Goal: Task Accomplishment & Management: Use online tool/utility

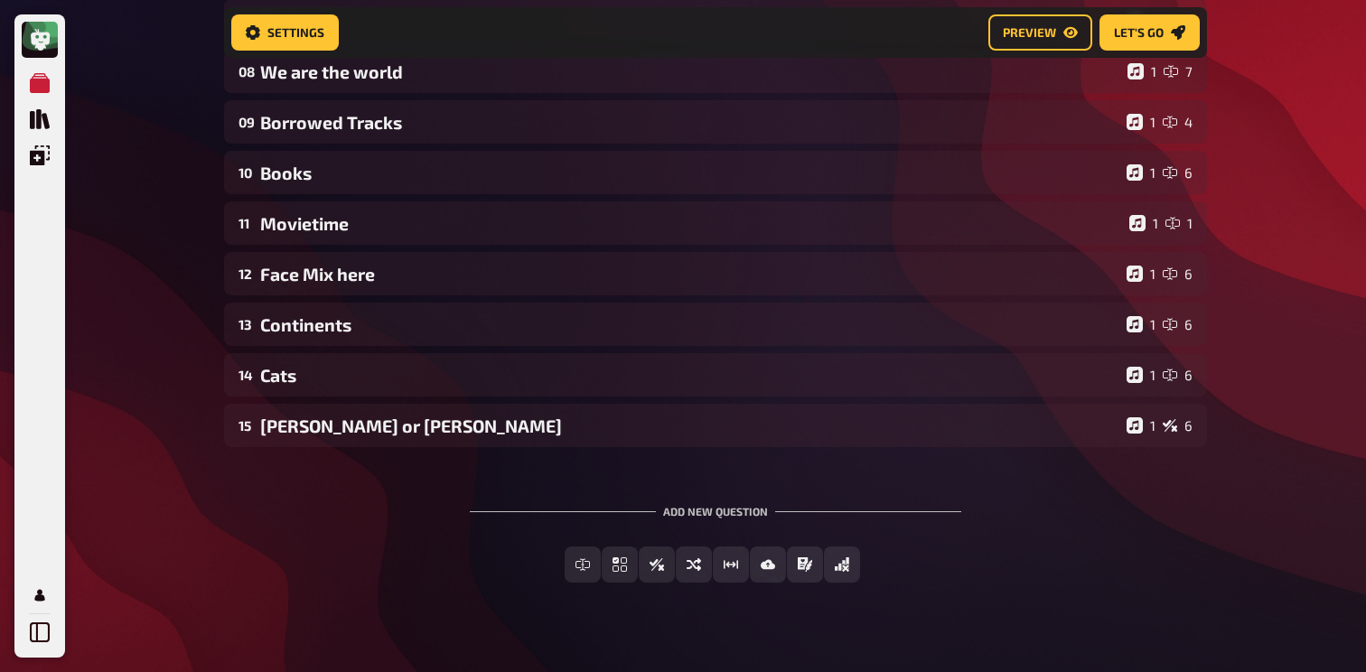
scroll to position [578, 0]
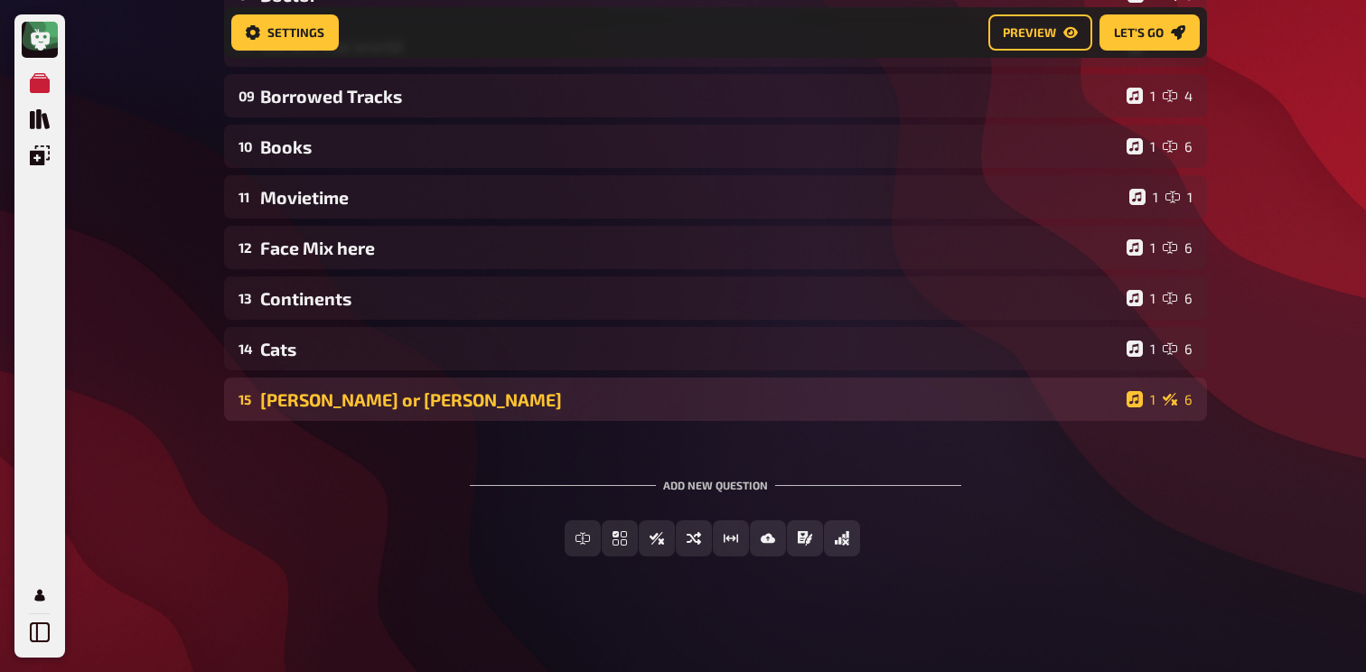
click at [475, 395] on div "[PERSON_NAME] or [PERSON_NAME]" at bounding box center [689, 399] width 859 height 21
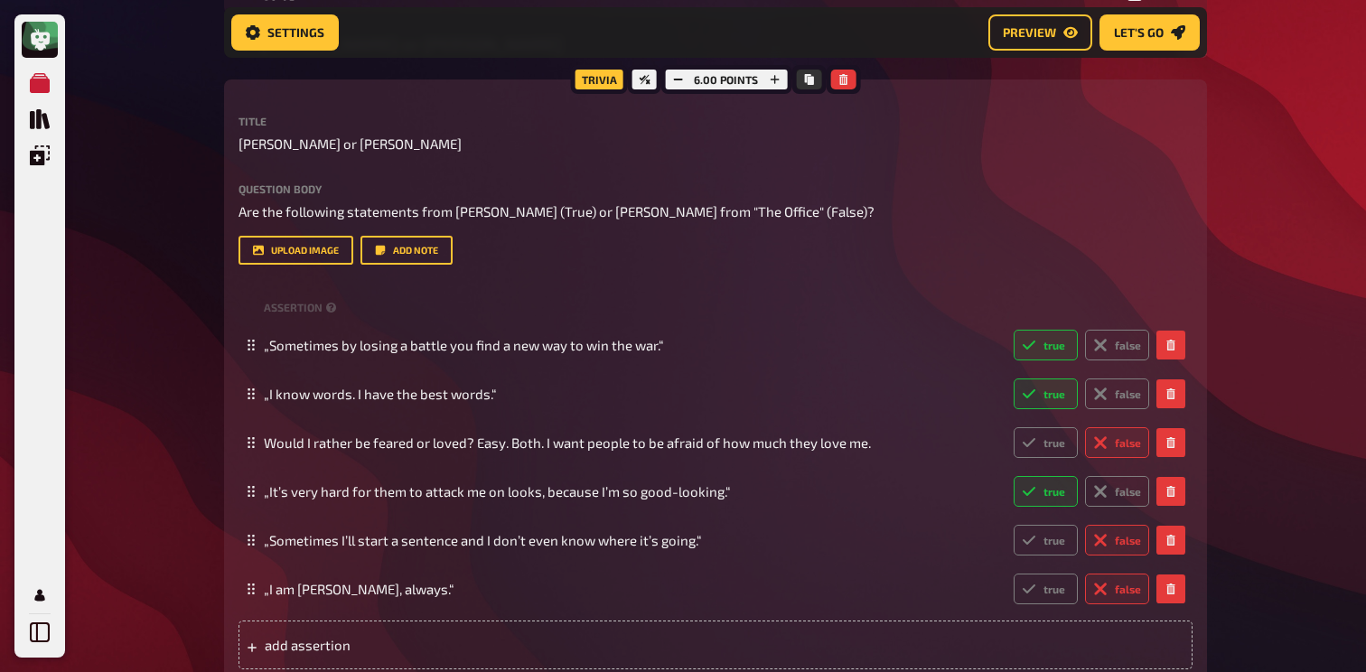
scroll to position [930, 0]
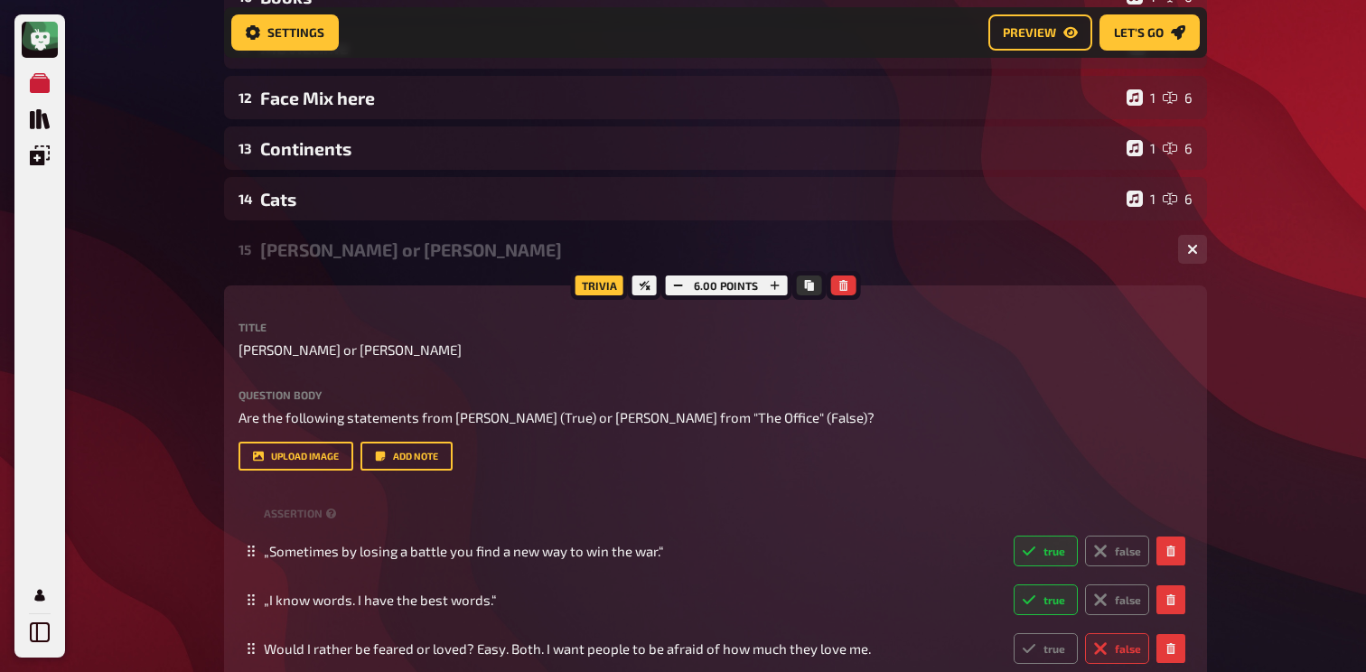
click at [408, 253] on div "[PERSON_NAME] or [PERSON_NAME]" at bounding box center [712, 249] width 904 height 21
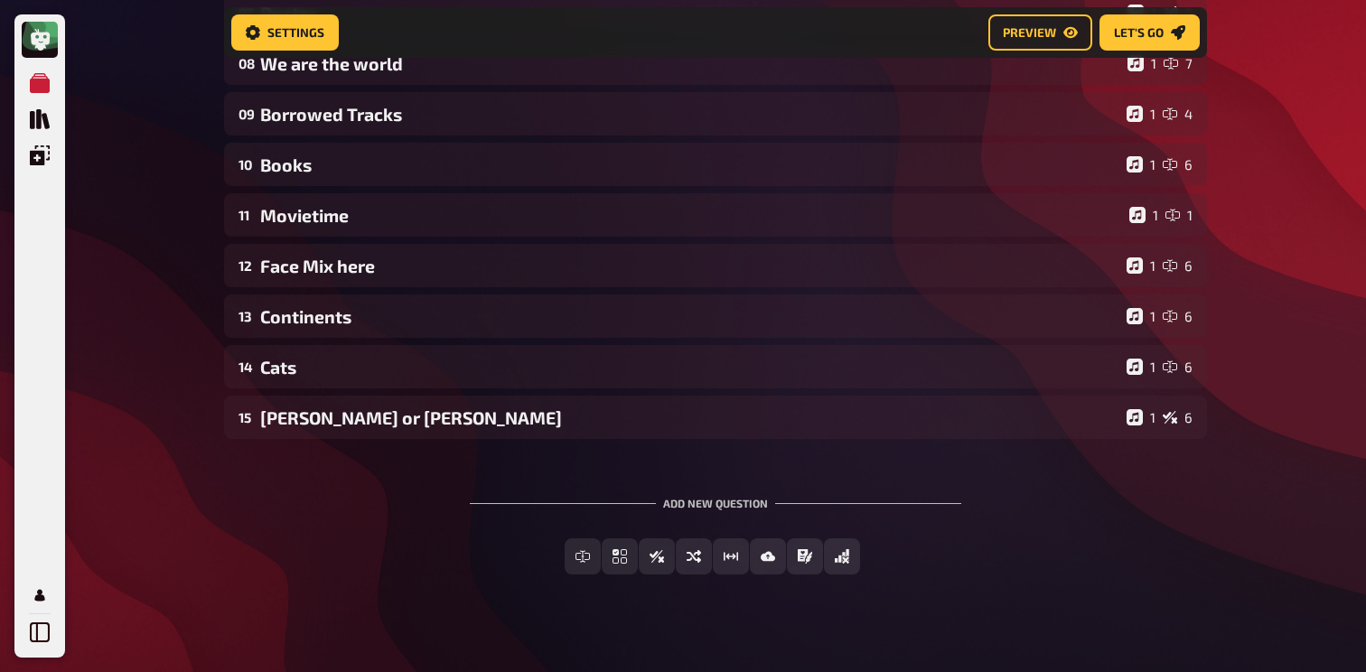
scroll to position [554, 0]
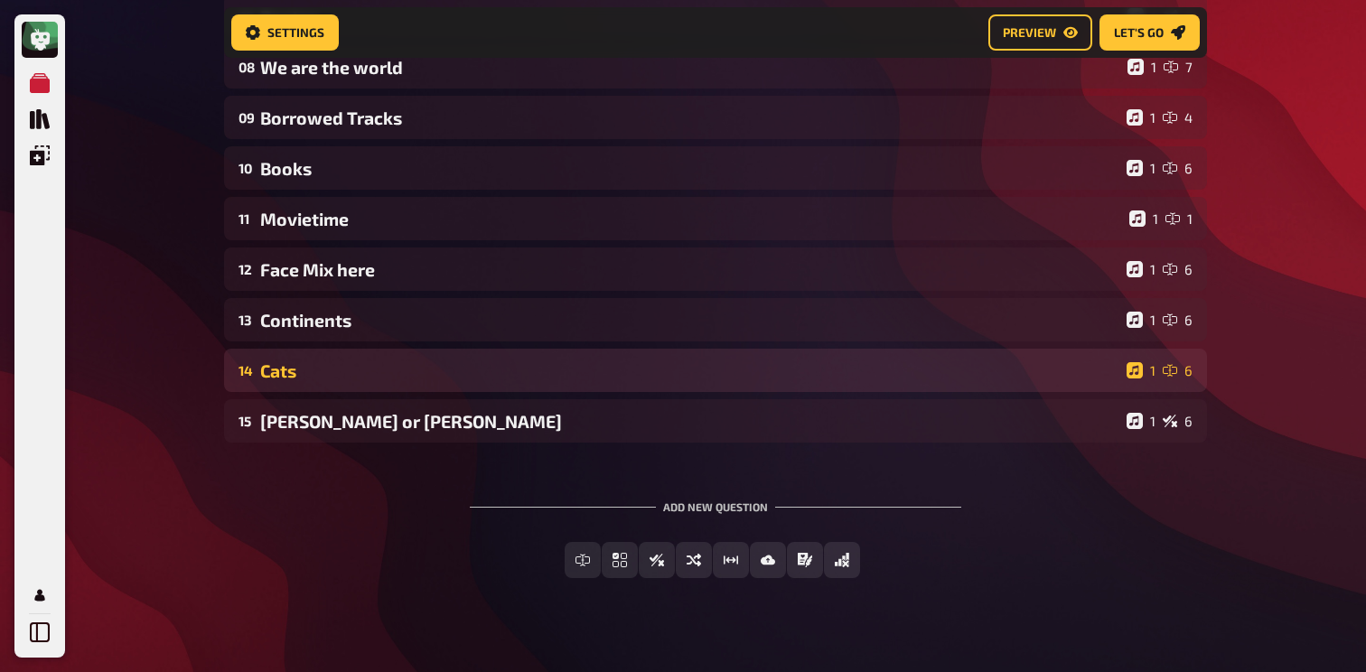
click at [354, 357] on div "14 Cats 1 6" at bounding box center [715, 370] width 983 height 43
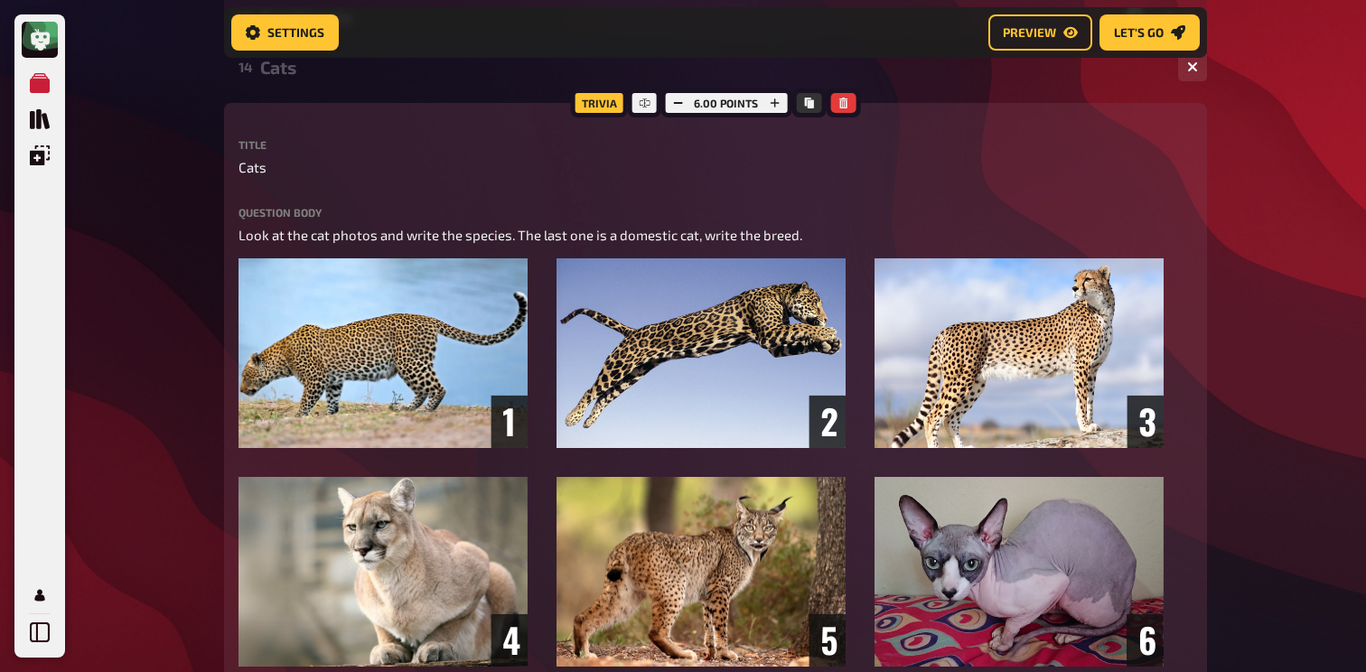
scroll to position [844, 0]
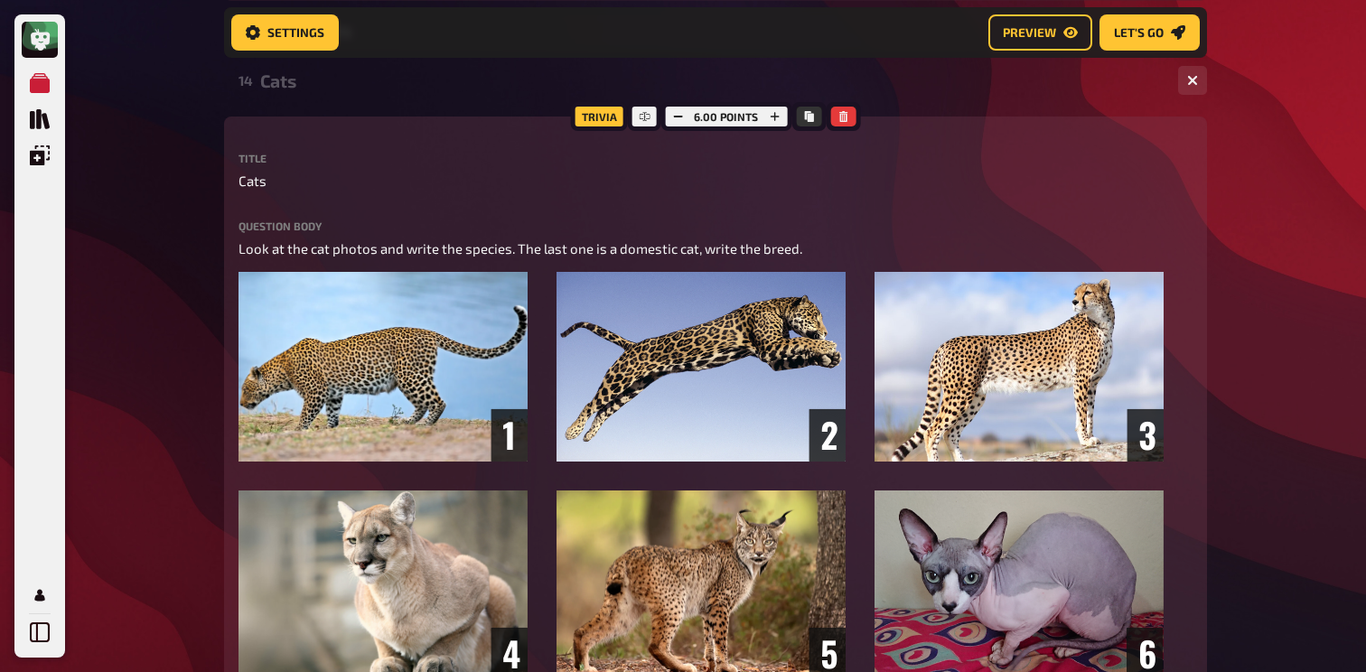
click at [316, 99] on div "14 Cats 1 6" at bounding box center [715, 80] width 983 height 43
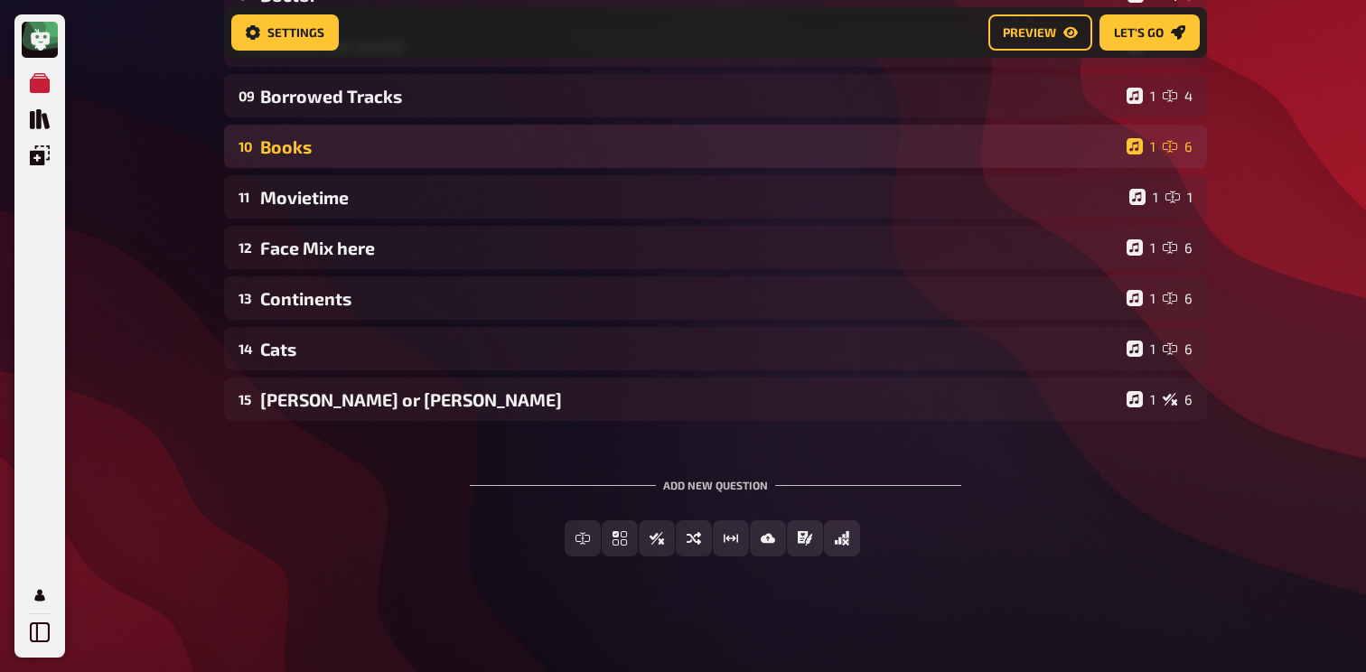
scroll to position [0, 0]
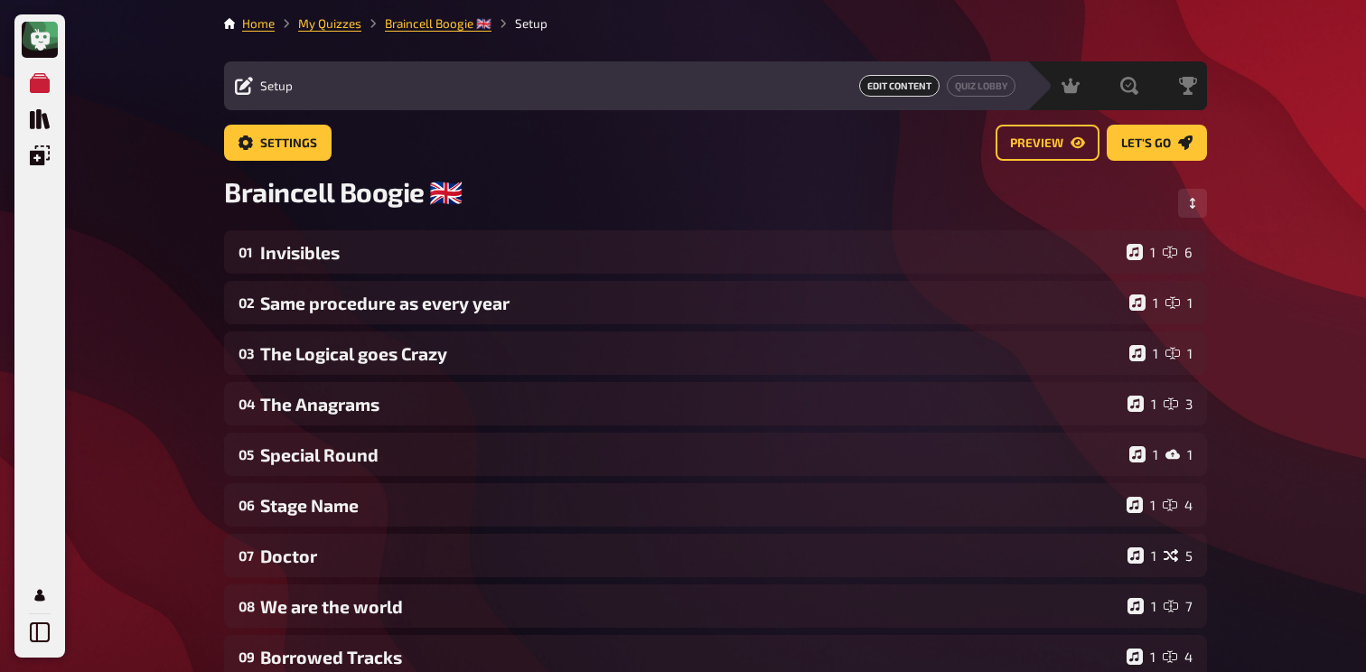
click at [285, 161] on div "Settings Preview Let's go" at bounding box center [715, 150] width 983 height 51
click at [289, 154] on button "Settings" at bounding box center [278, 143] width 108 height 36
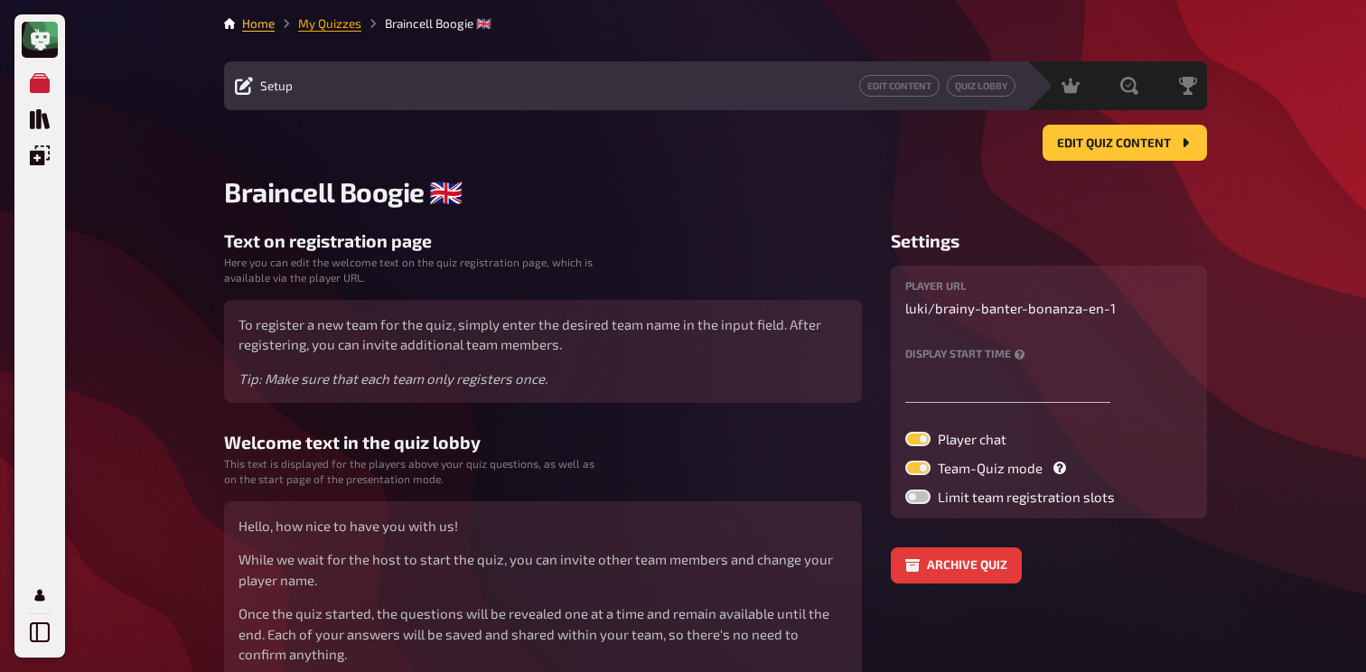
click at [332, 28] on link "My Quizzes" at bounding box center [329, 23] width 63 height 14
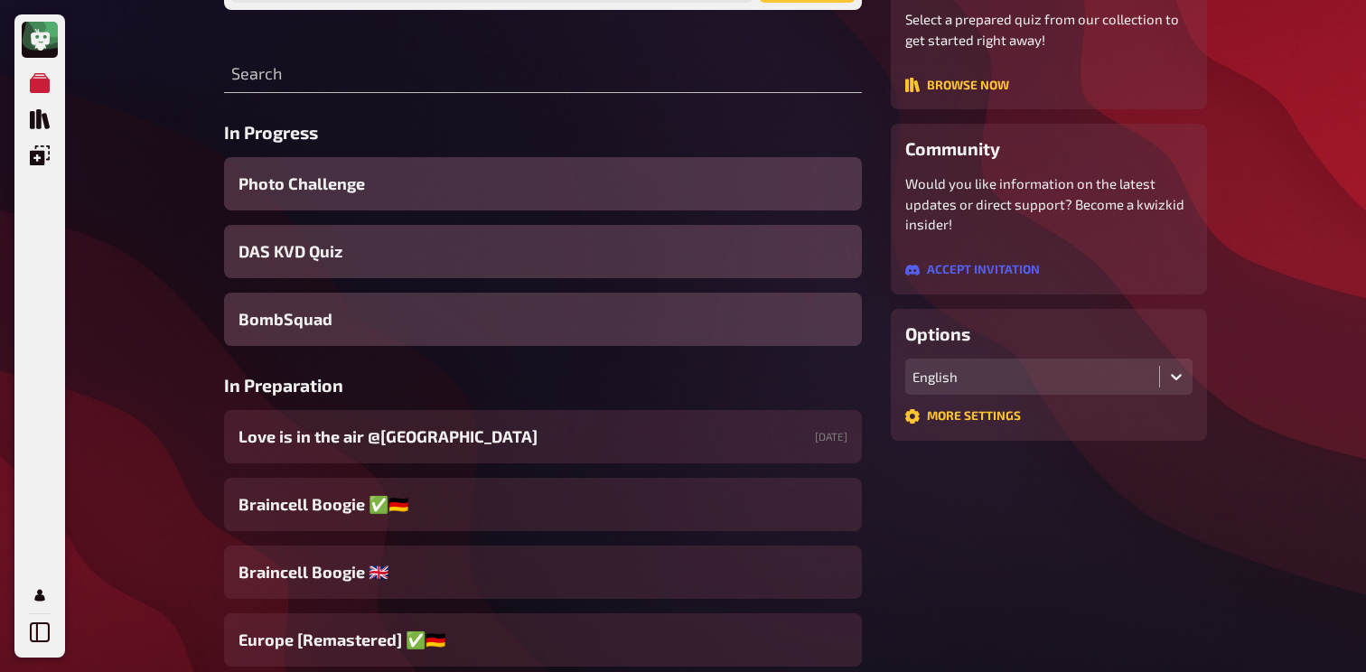
scroll to position [299, 0]
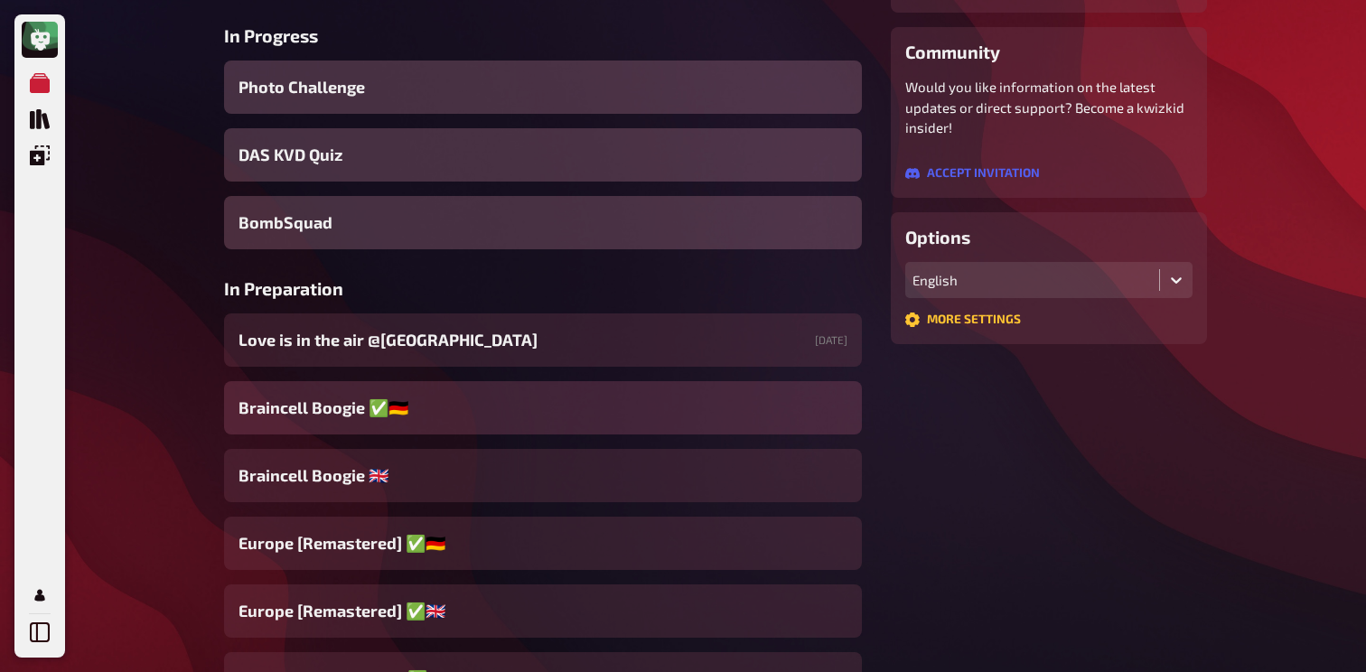
click at [407, 425] on div "Braincell Boogie ✅​🇩🇪" at bounding box center [543, 407] width 638 height 53
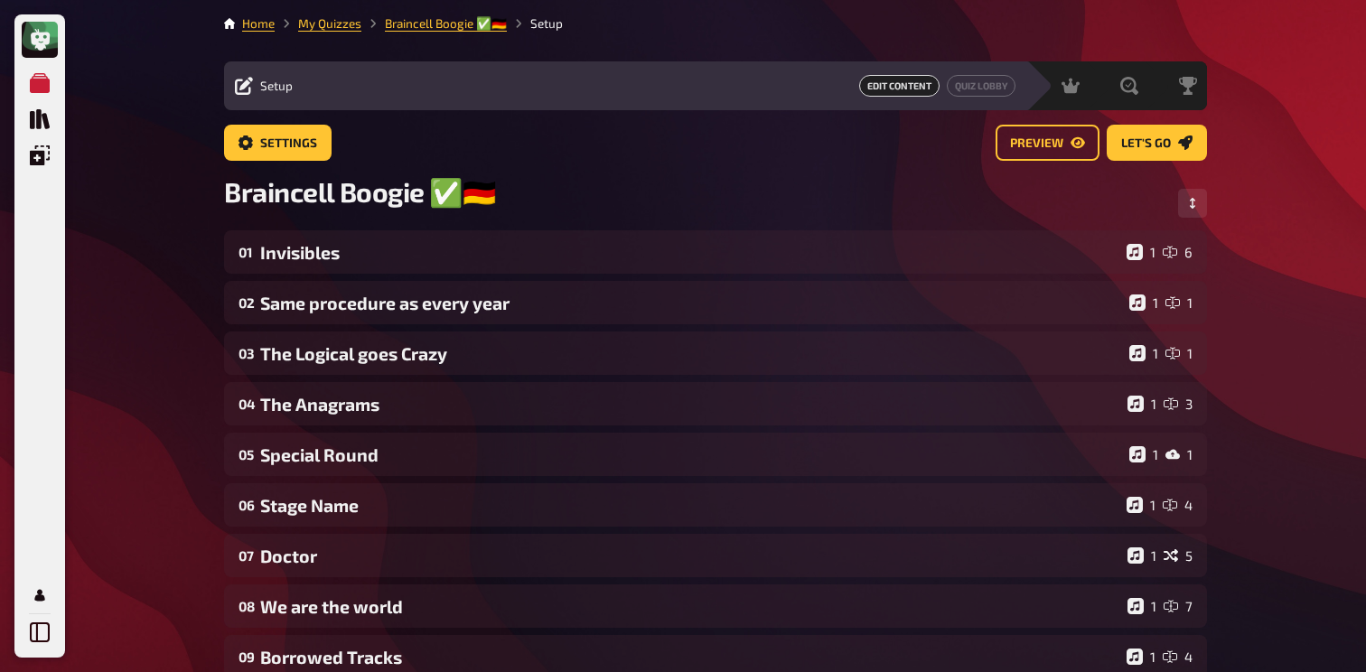
click at [329, 8] on div "Home My Quizzes Braincell Boogie ✅​🇩🇪 Setup Setup Edit Content Quiz Lobby Hosti…" at bounding box center [716, 616] width 1012 height 1233
click at [327, 16] on link "My Quizzes" at bounding box center [329, 23] width 63 height 14
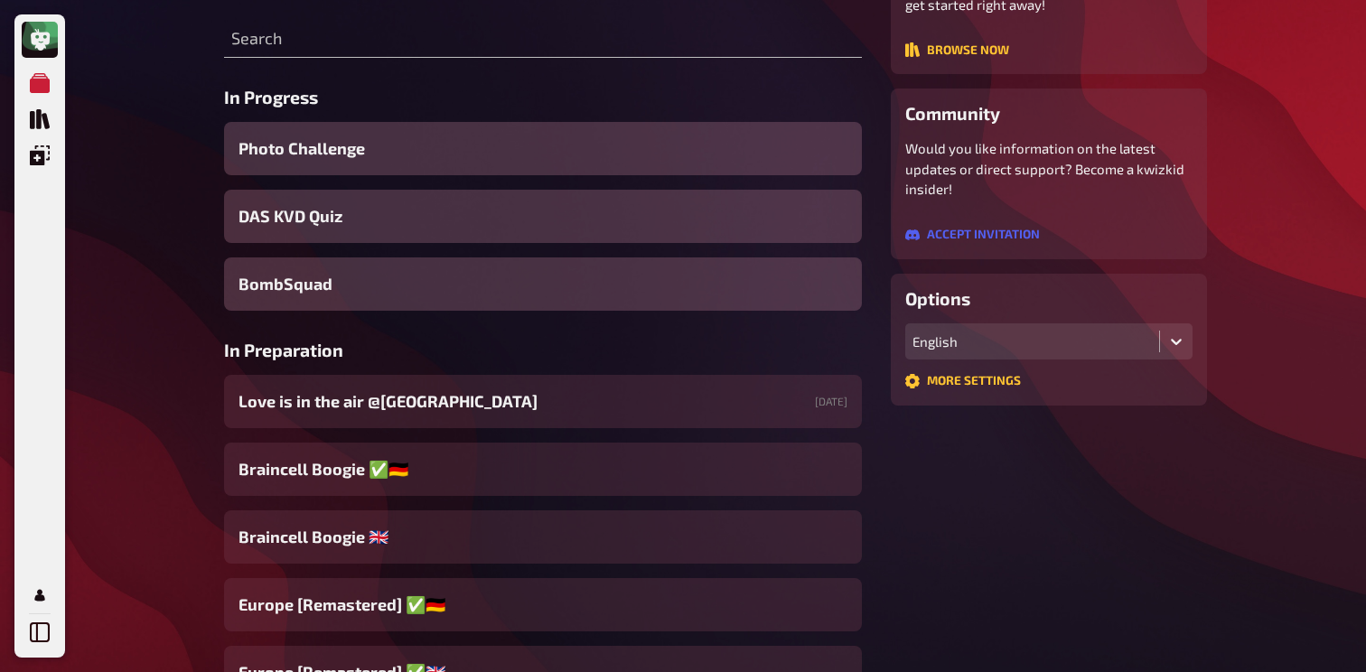
scroll to position [246, 0]
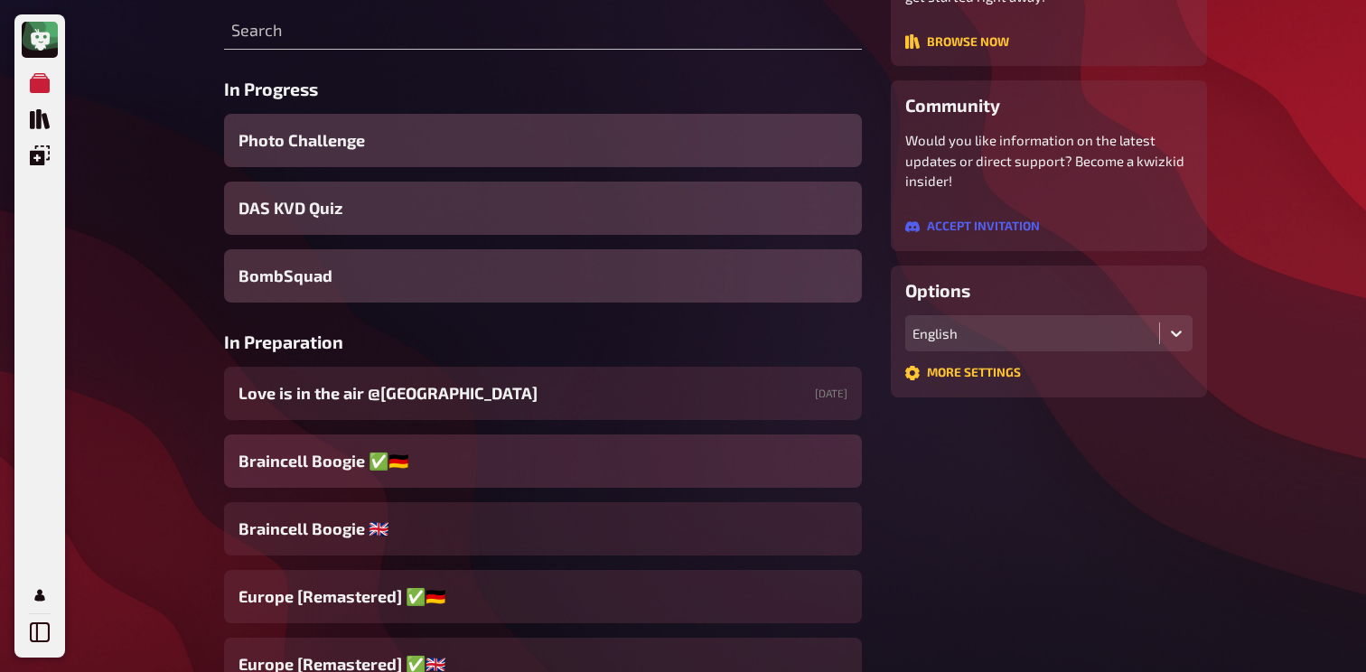
click at [402, 450] on div "Braincell Boogie ✅​🇩🇪" at bounding box center [543, 461] width 638 height 53
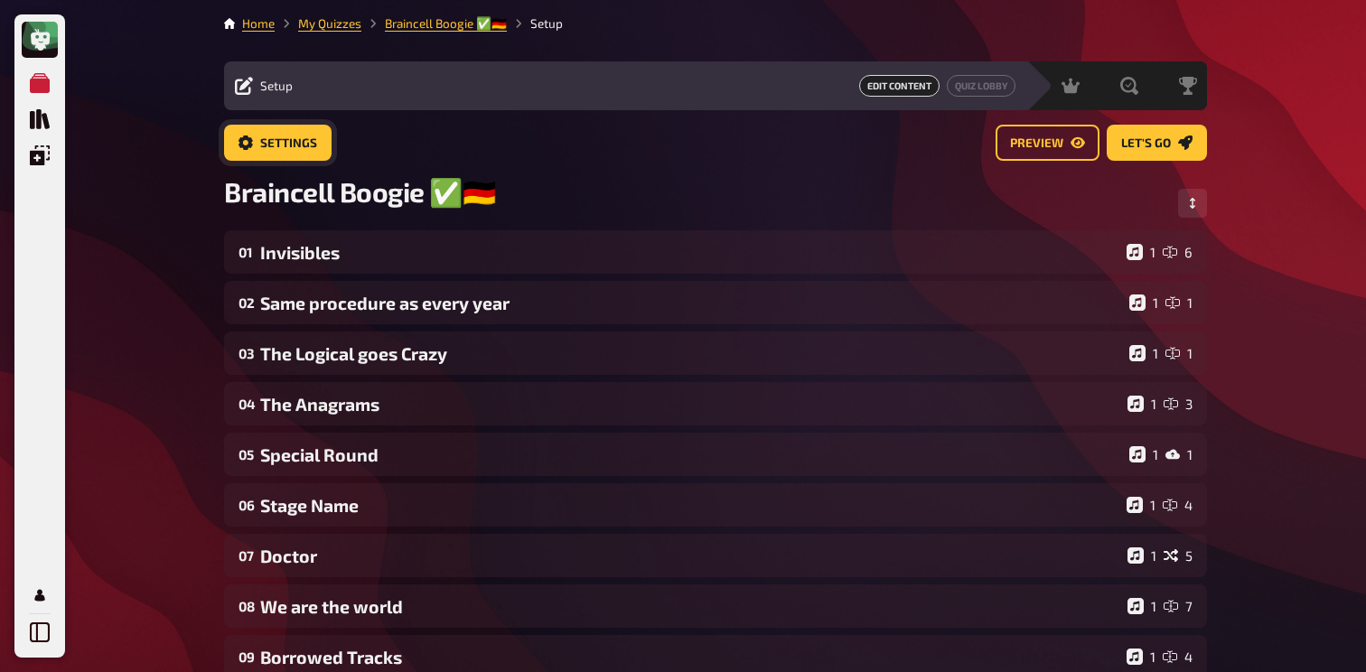
click at [297, 159] on button "Settings" at bounding box center [278, 143] width 108 height 36
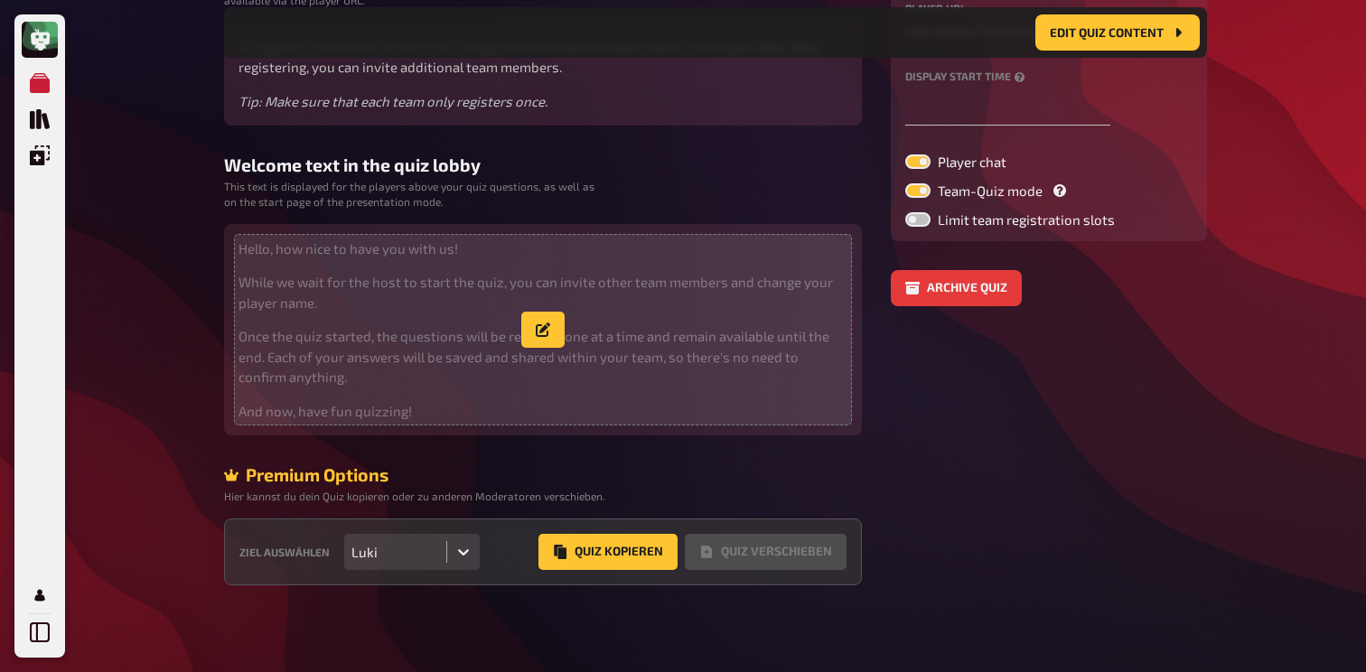
click at [463, 332] on p "Once the quiz started, the questions will be revealed one at a time and remain …" at bounding box center [543, 356] width 609 height 61
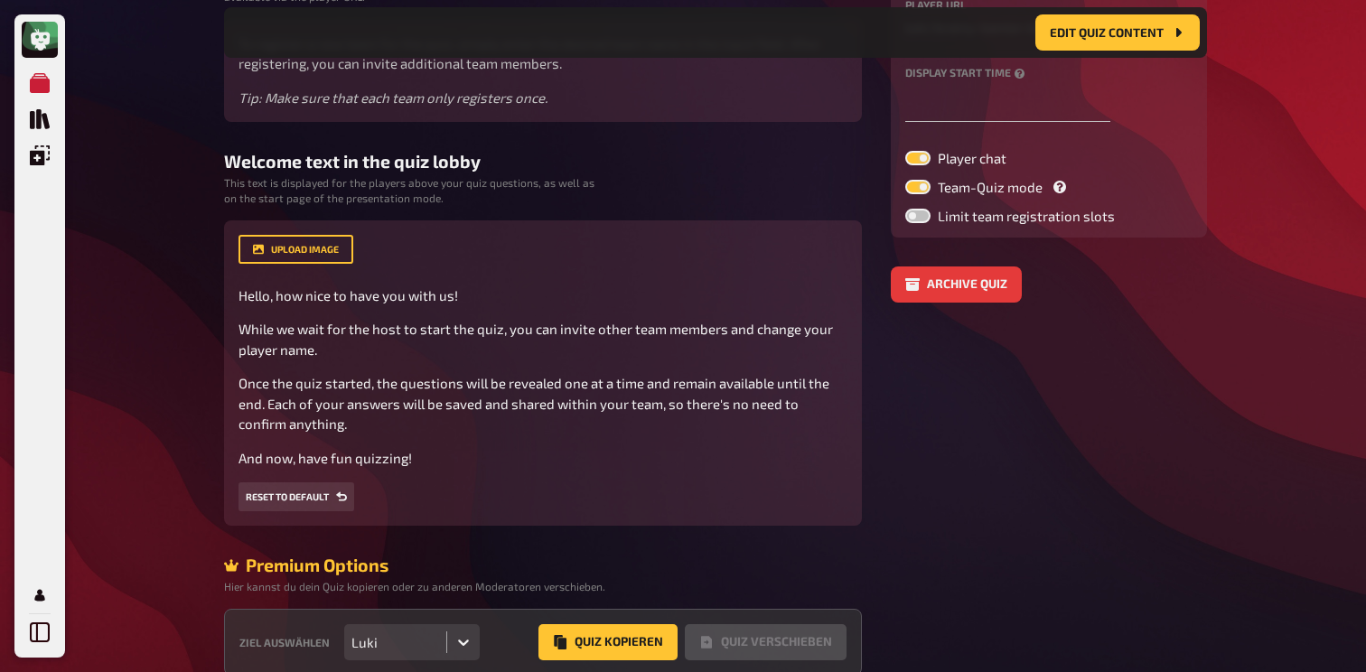
scroll to position [295, 0]
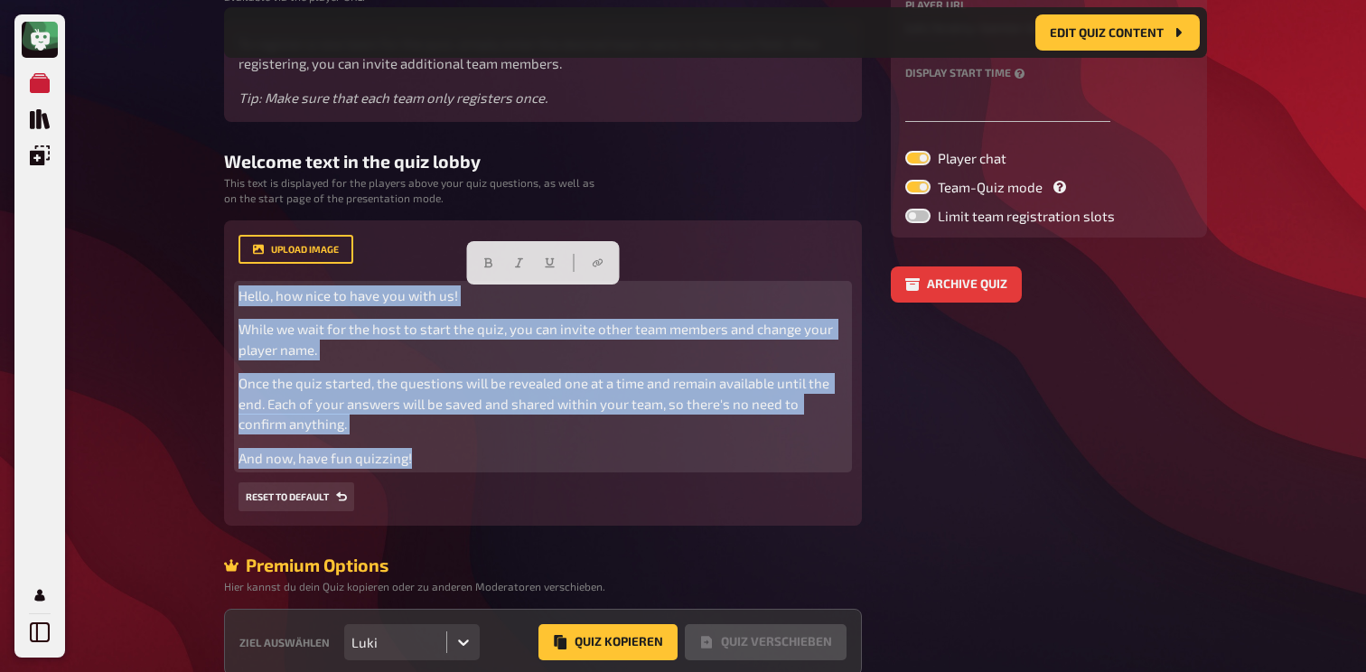
drag, startPoint x: 431, startPoint y: 464, endPoint x: 213, endPoint y: 267, distance: 293.6
click at [213, 267] on div "Home My Quizzes Braincell Boogie ✅​🇩🇪 Setup Edit Content Quiz Lobby Hosting und…" at bounding box center [716, 234] width 1012 height 1058
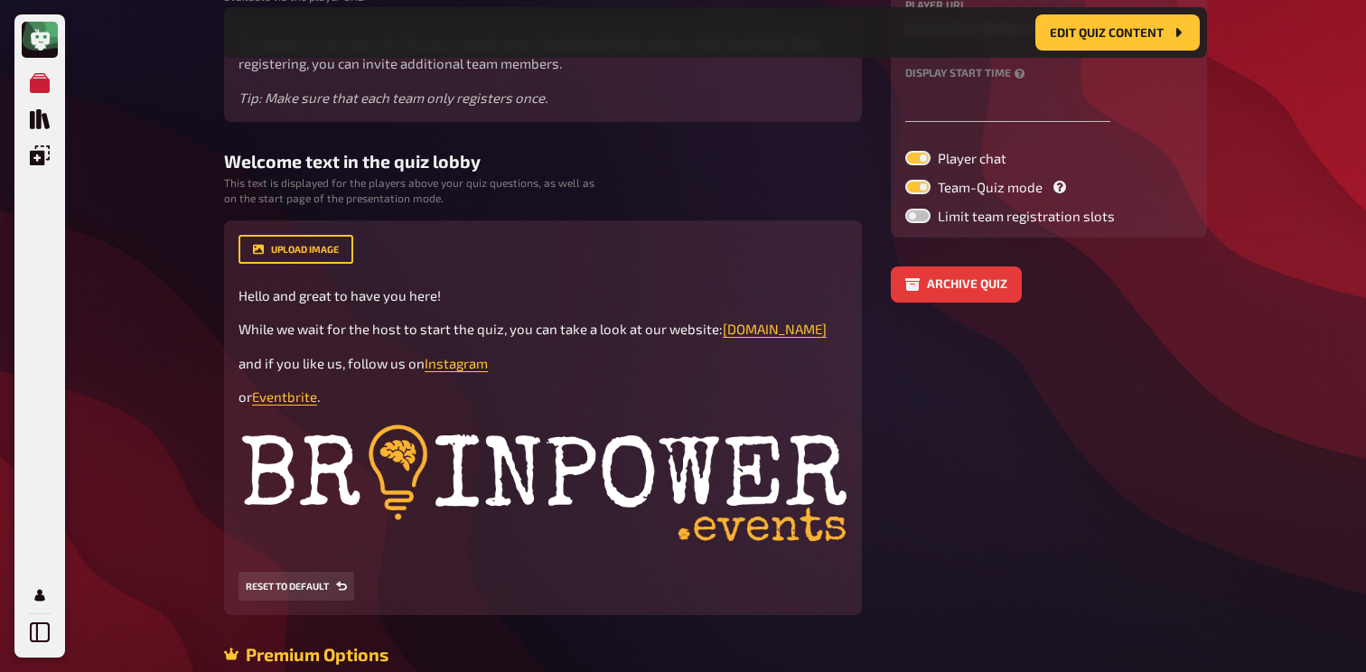
click at [187, 380] on div "My Quizzes Quiz Library Overlays Profile Home My Quizzes Braincell Boogie ✅​🇩🇪 …" at bounding box center [683, 279] width 1366 height 1148
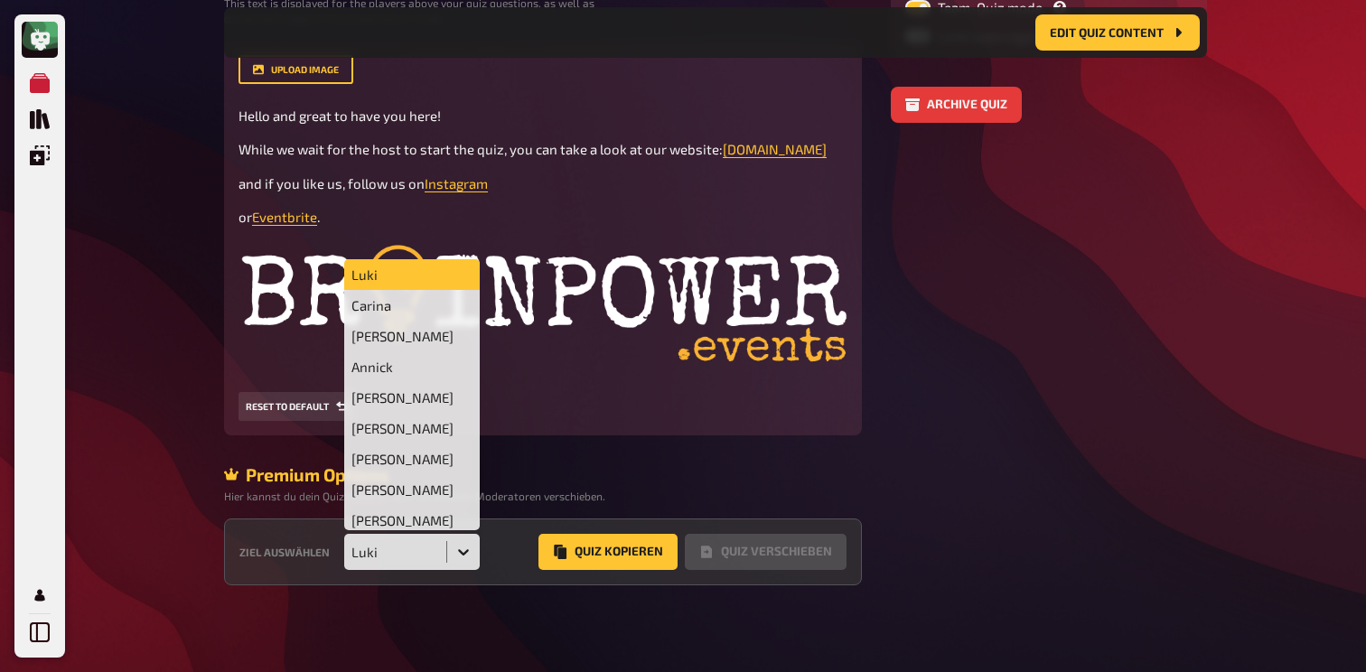
click at [423, 560] on div "Luki" at bounding box center [395, 552] width 102 height 36
click at [425, 527] on div "Judith Tieber" at bounding box center [412, 520] width 136 height 31
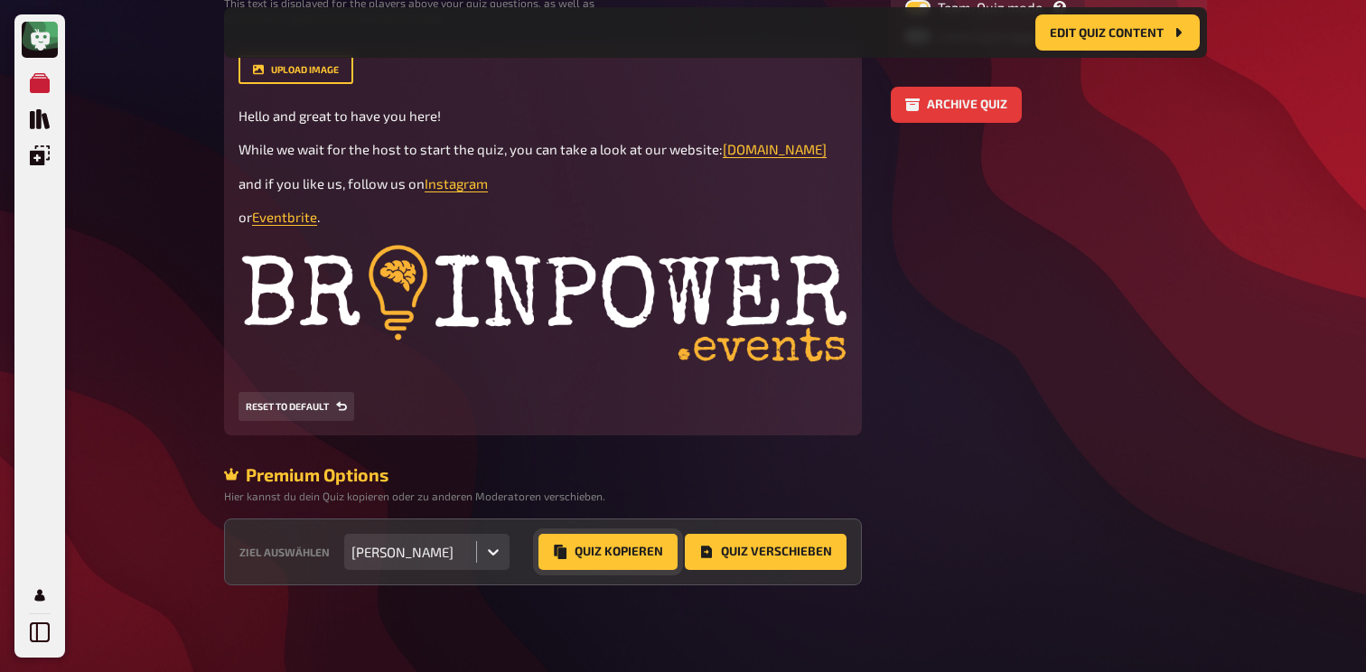
click at [605, 554] on button "Quiz Kopieren" at bounding box center [608, 552] width 139 height 36
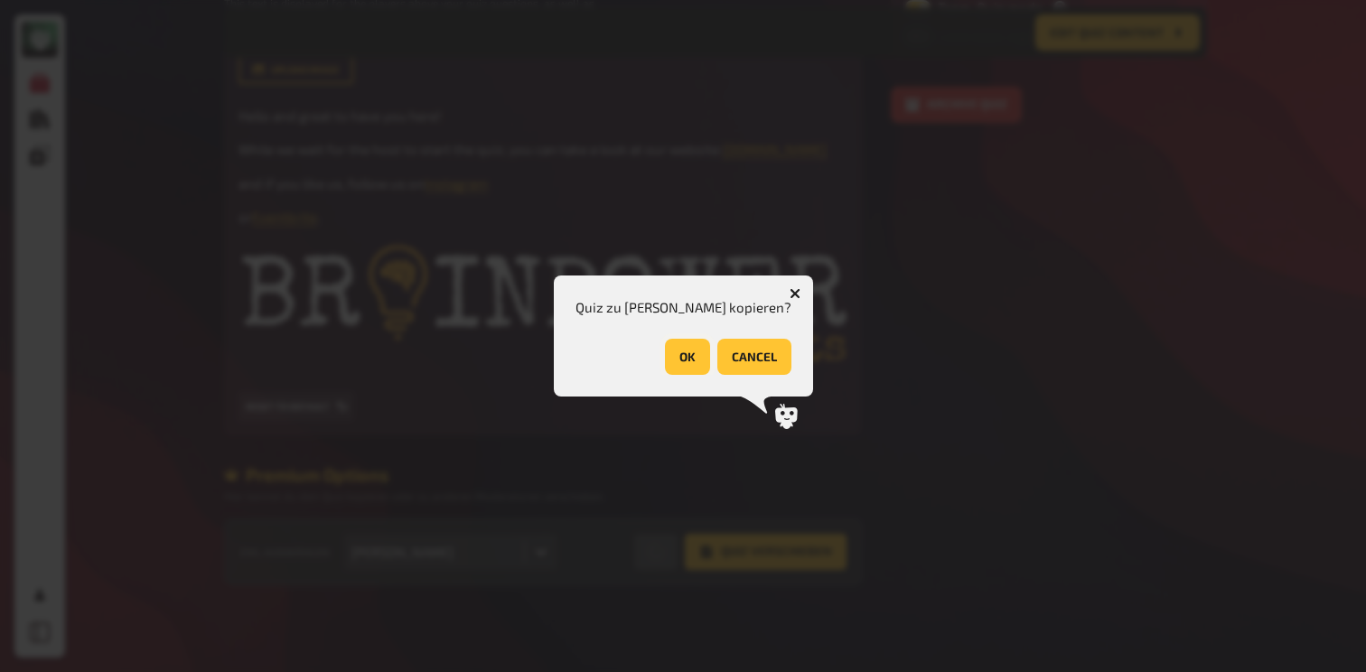
click at [675, 365] on button "OK" at bounding box center [687, 357] width 45 height 36
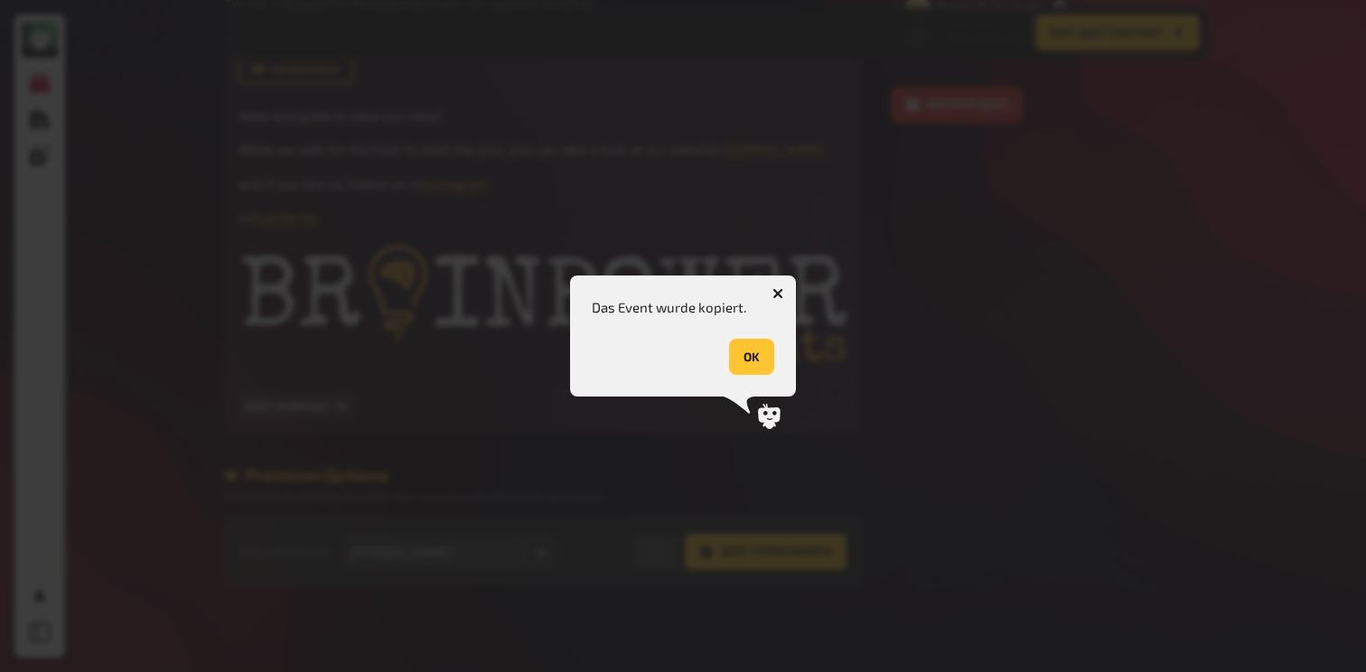
click at [758, 365] on button "OK" at bounding box center [751, 357] width 45 height 36
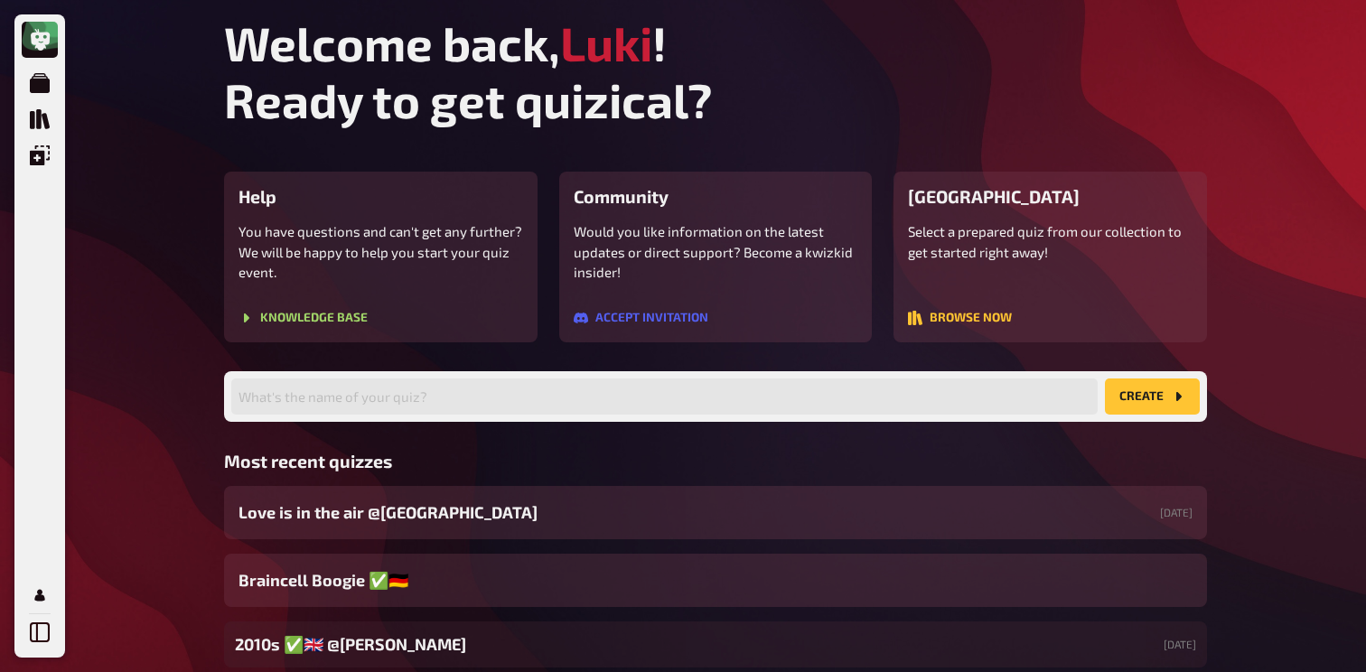
scroll to position [113, 0]
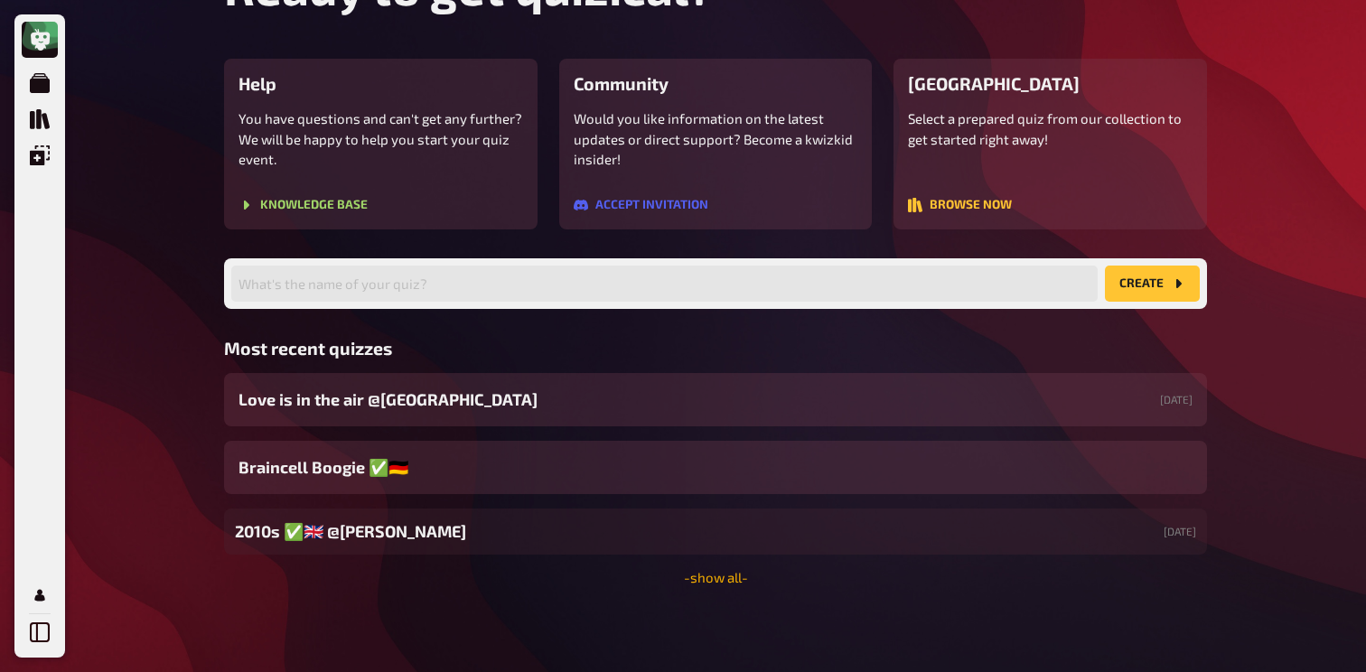
click at [695, 579] on link "- show all -" at bounding box center [716, 577] width 64 height 16
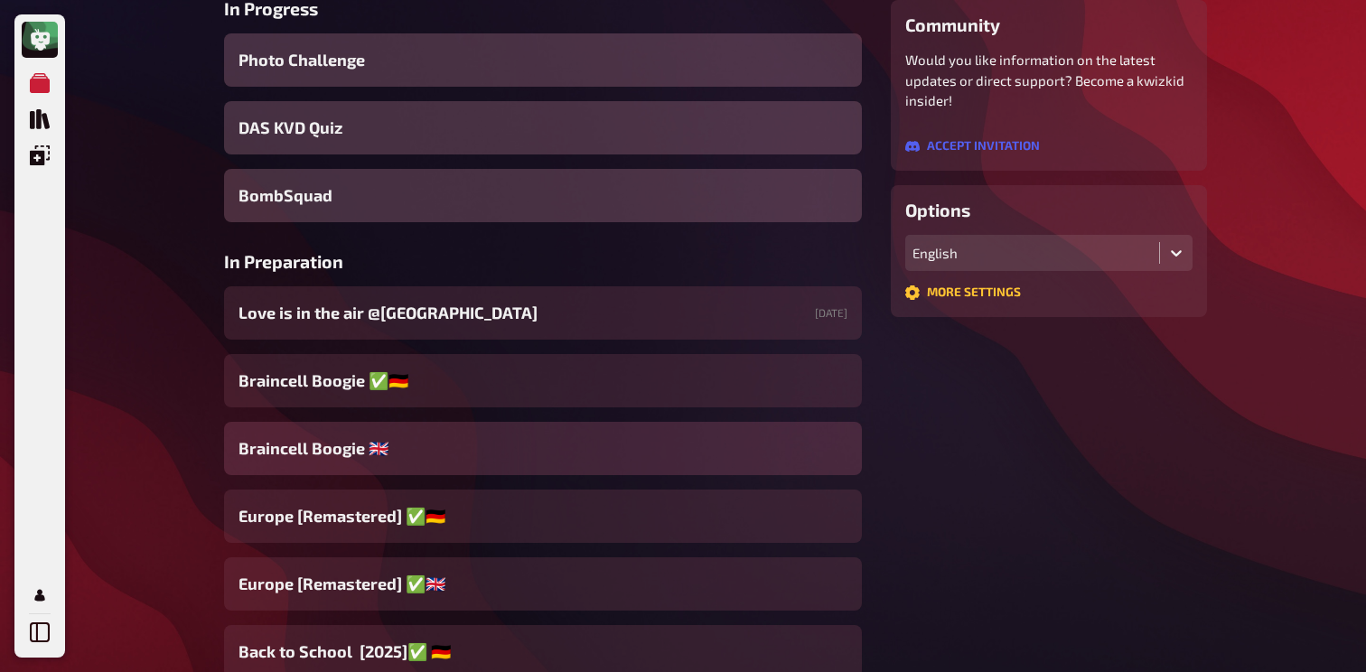
scroll to position [333, 0]
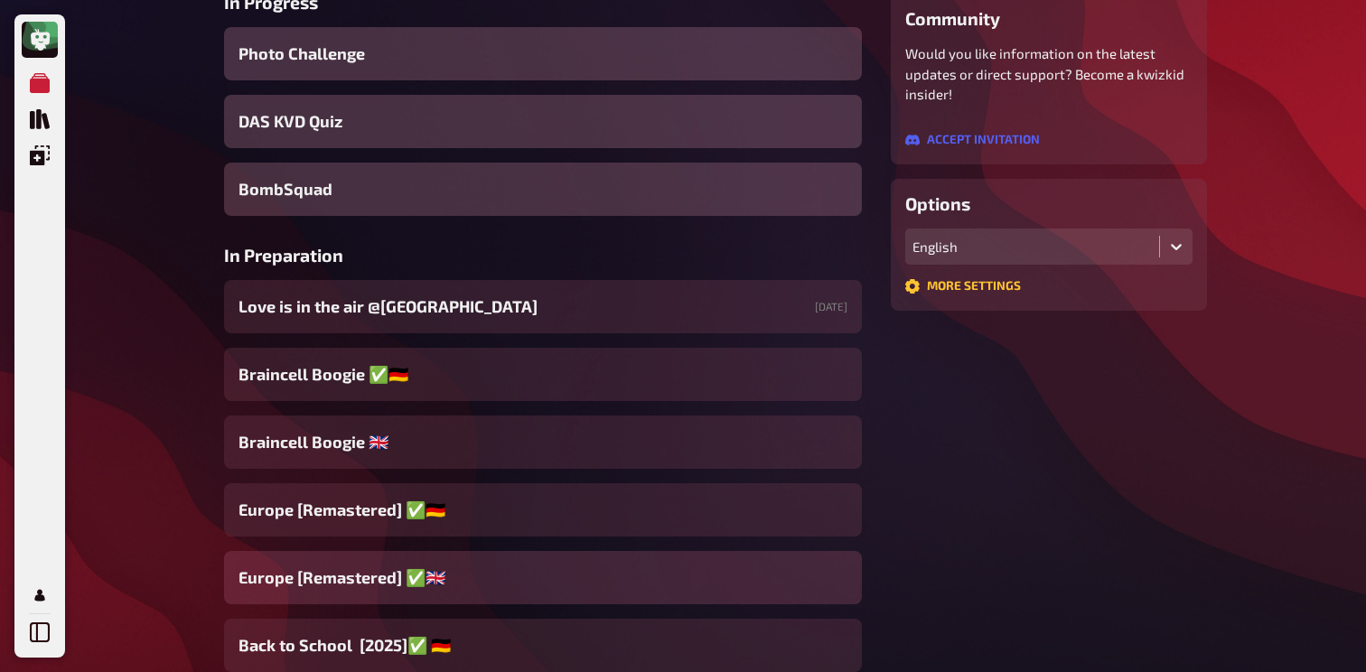
click at [444, 578] on div "Europe [Remastered] ✅​🇬🇧​" at bounding box center [543, 577] width 638 height 53
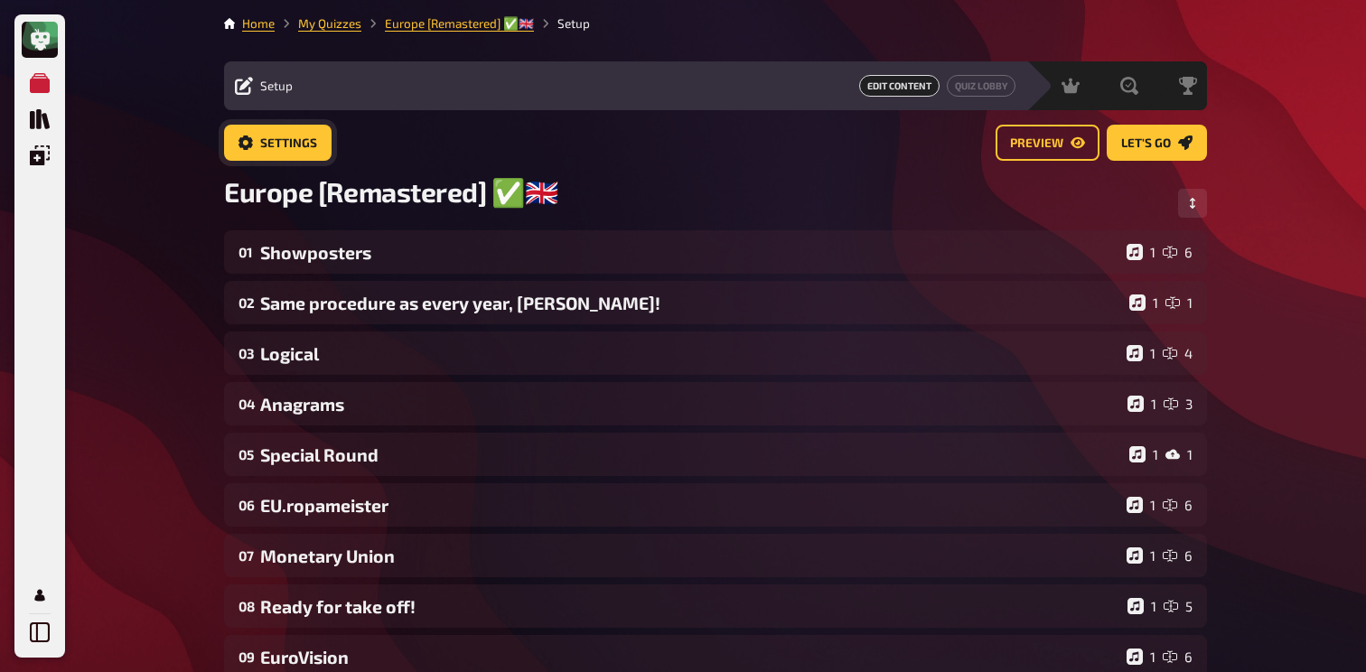
click at [301, 137] on span "Settings" at bounding box center [288, 143] width 57 height 13
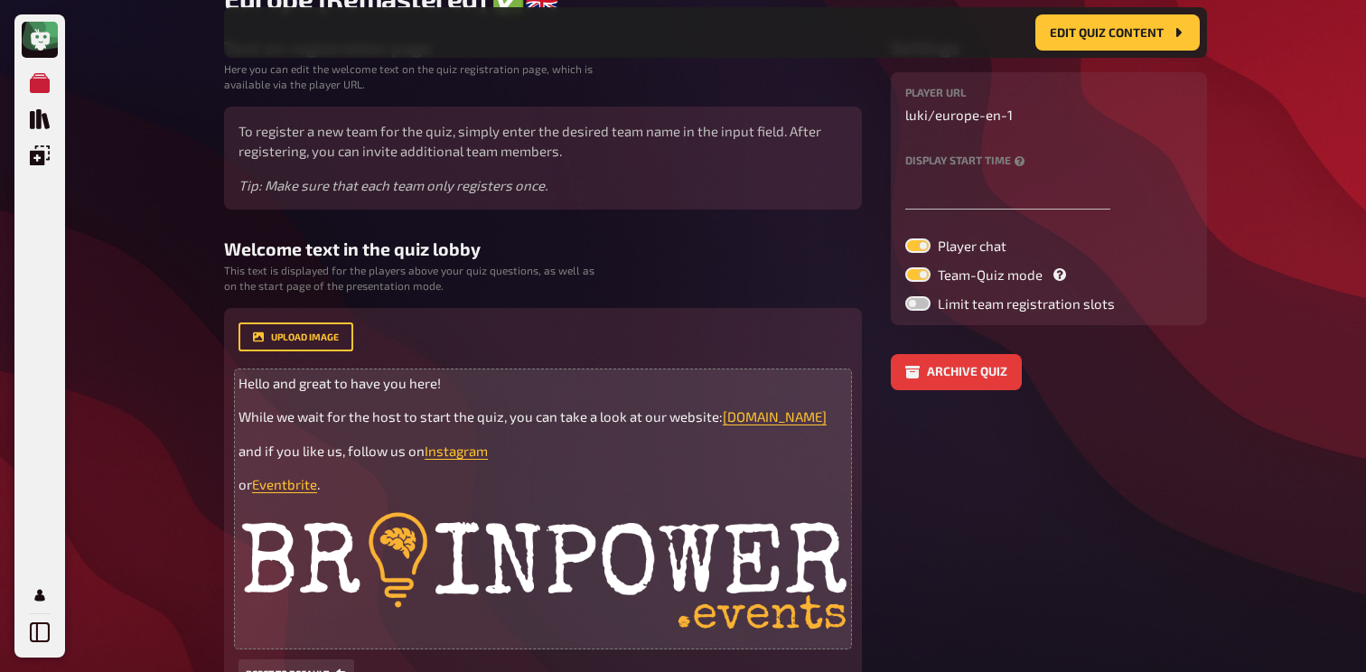
scroll to position [209, 0]
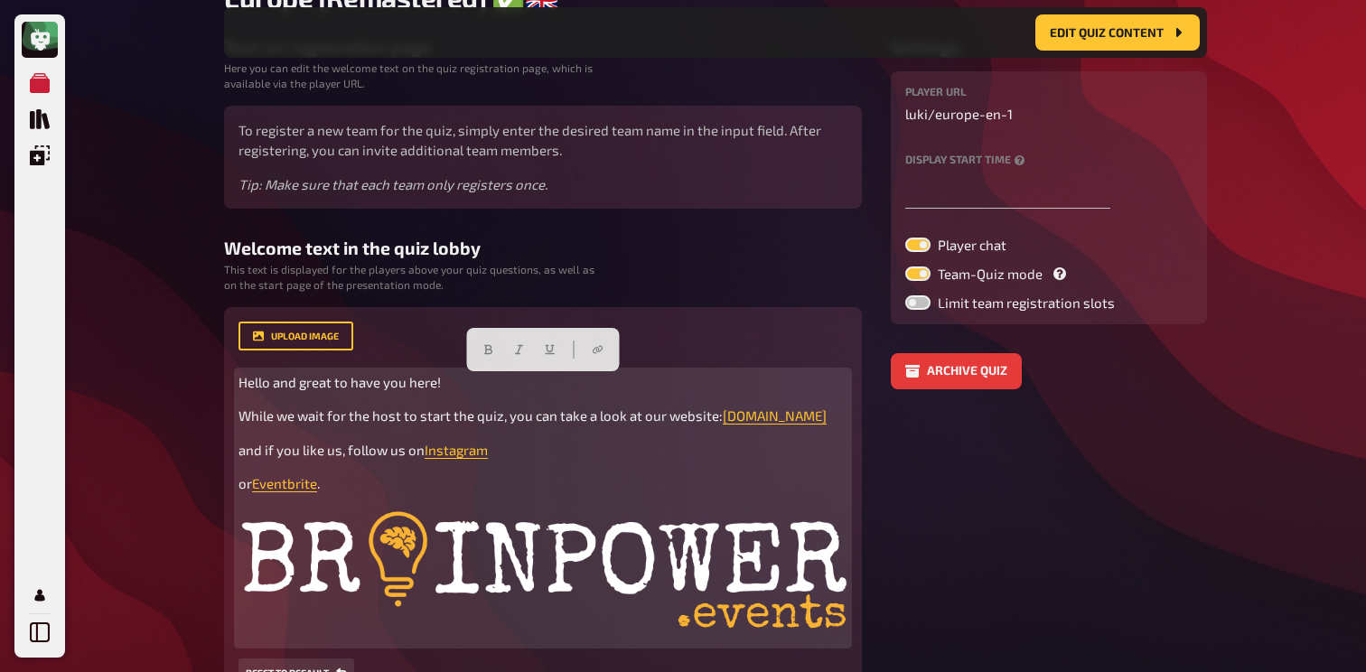
drag, startPoint x: 474, startPoint y: 494, endPoint x: 183, endPoint y: 370, distance: 317.0
click at [183, 370] on div "My Quizzes Quiz Library Overlays Profile Home My Quizzes Europe [Remastered] ✅​…" at bounding box center [683, 365] width 1366 height 1148
copy div "Hello and great to have you here! While we wait for the host to start the quiz,…"
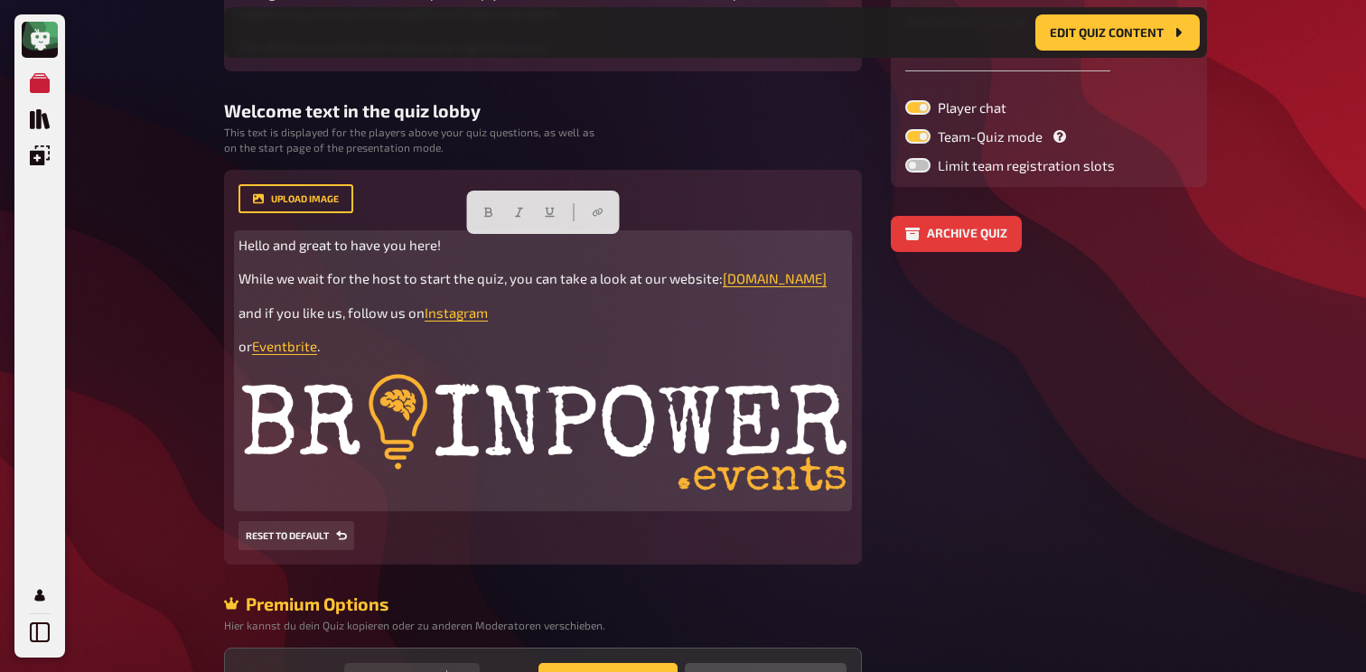
scroll to position [382, 0]
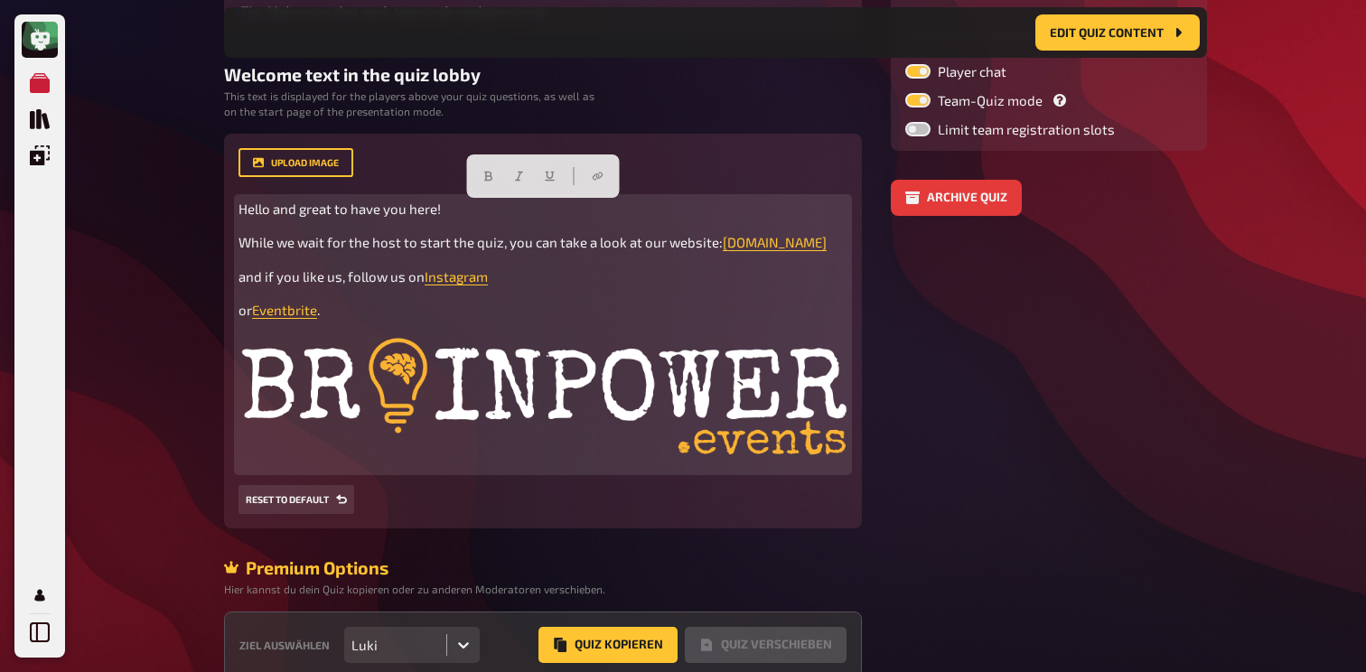
click at [599, 363] on img at bounding box center [543, 401] width 609 height 134
